Goal: Task Accomplishment & Management: Complete application form

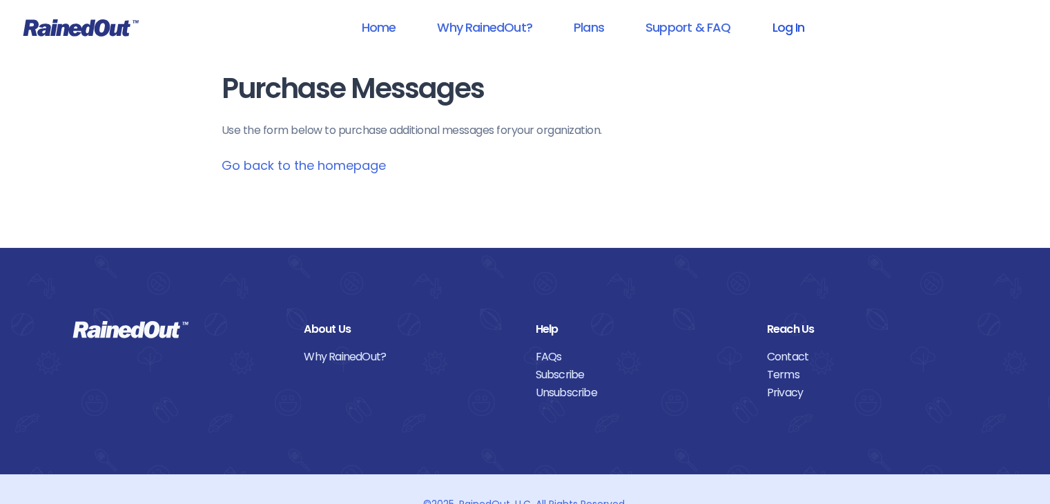
click at [802, 32] on link "Log In" at bounding box center [788, 27] width 68 height 31
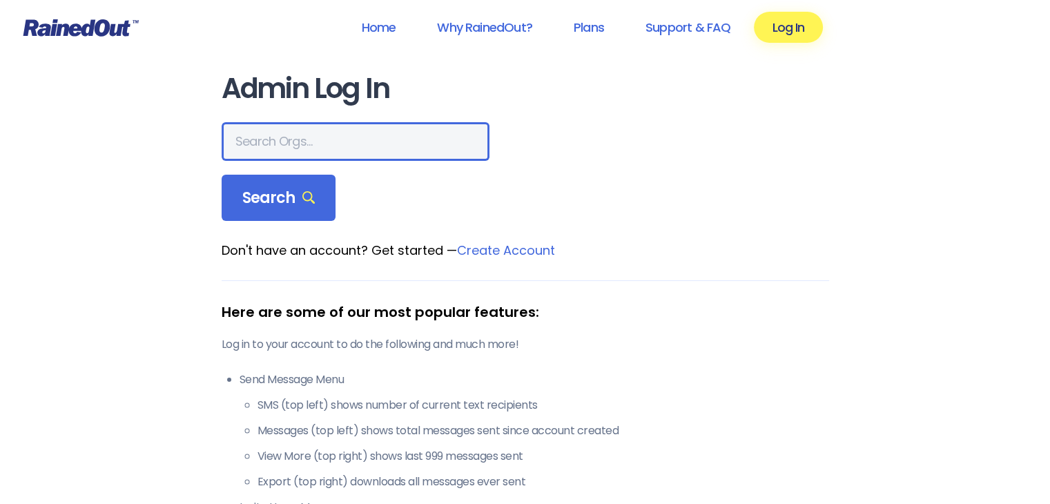
click at [293, 142] on input "text" at bounding box center [356, 141] width 268 height 39
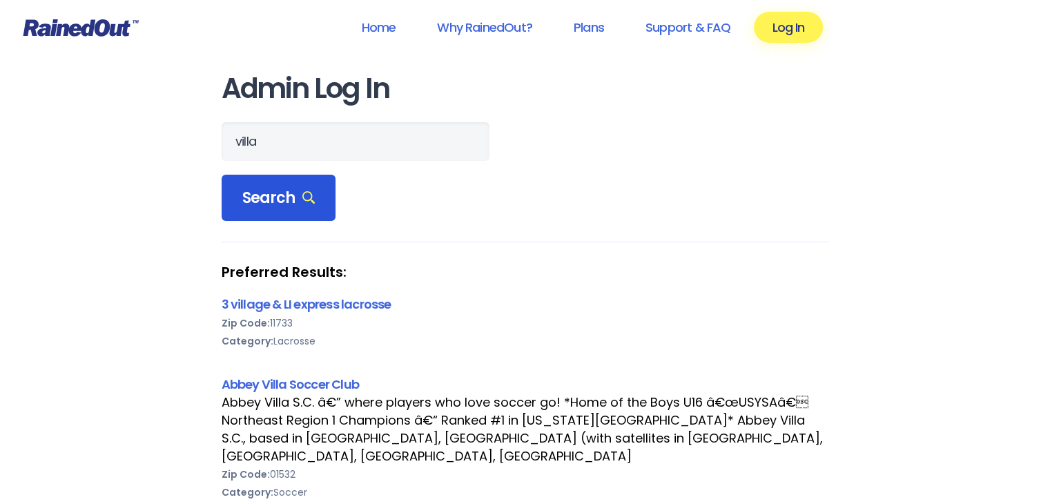
click at [269, 193] on span "Search" at bounding box center [278, 198] width 73 height 19
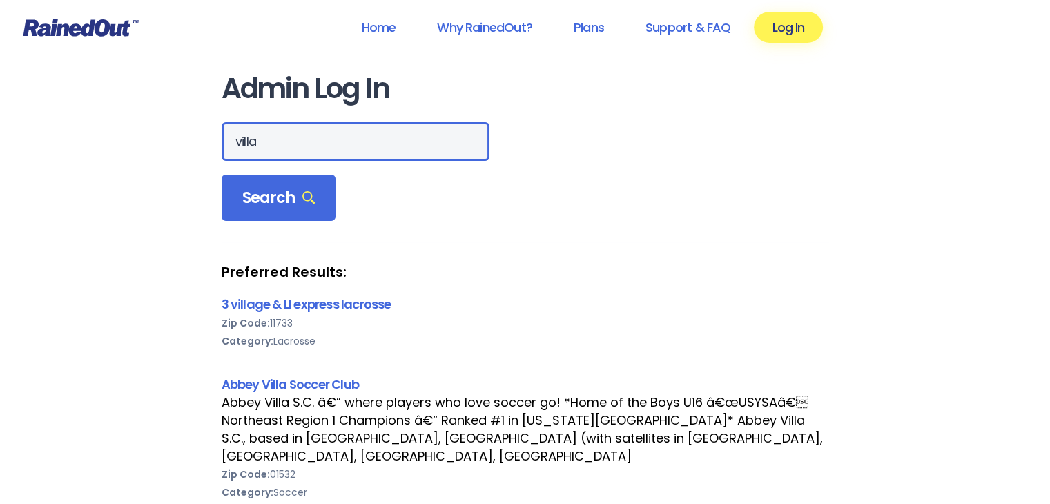
click at [298, 128] on input "villa" at bounding box center [356, 141] width 268 height 39
type input "[PERSON_NAME]"
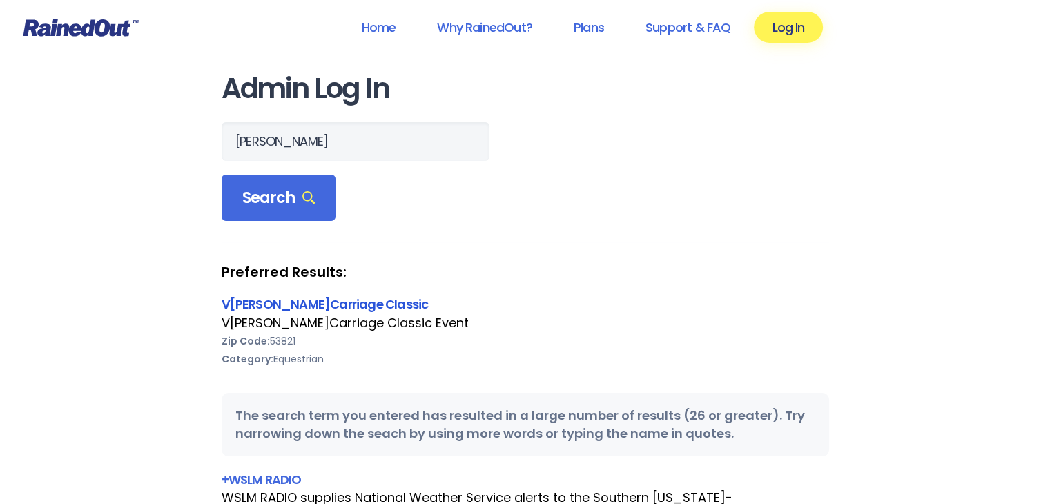
click at [314, 299] on link "V[PERSON_NAME]Carriage Classic" at bounding box center [325, 304] width 207 height 17
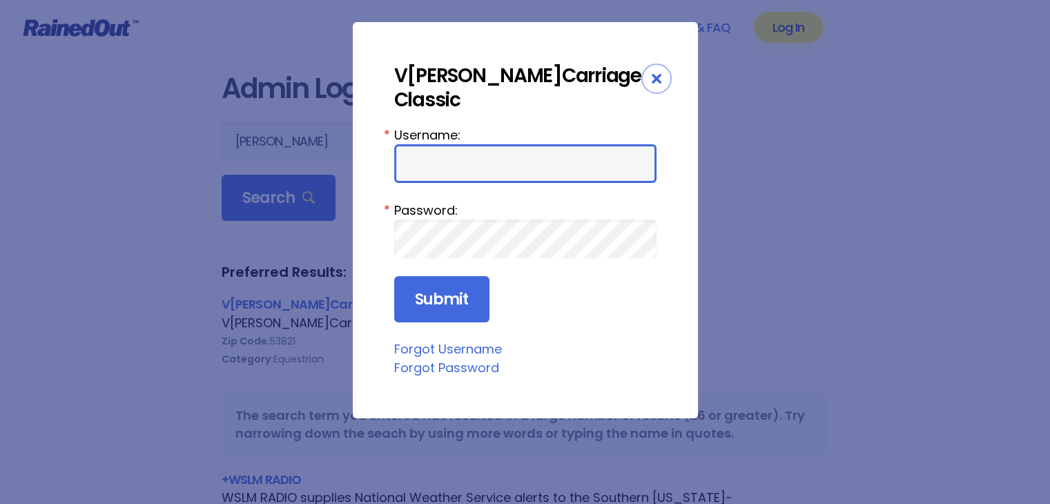
type input "vlcc"
drag, startPoint x: 483, startPoint y: 167, endPoint x: 472, endPoint y: 181, distance: 17.7
click at [483, 167] on input "vlcc" at bounding box center [525, 163] width 262 height 39
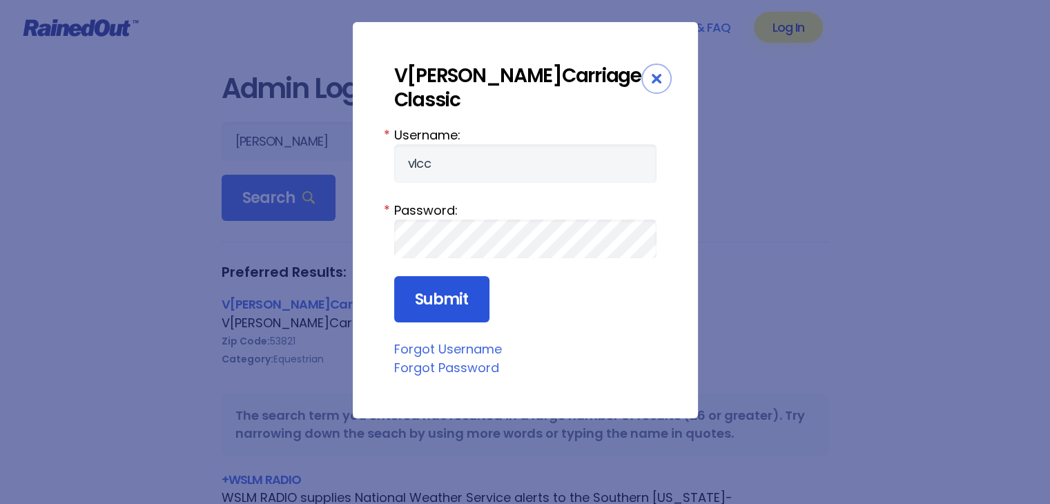
click at [436, 286] on input "Submit" at bounding box center [441, 299] width 95 height 47
